Goal: Information Seeking & Learning: Learn about a topic

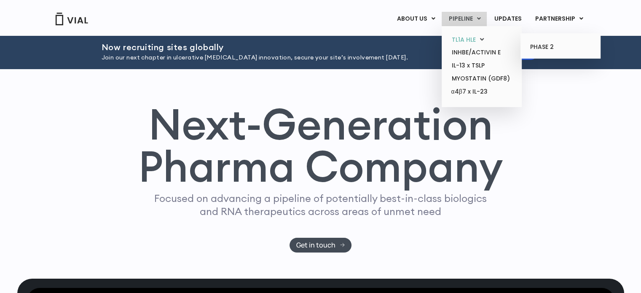
click at [484, 38] on icon at bounding box center [482, 39] width 4 height 6
